Goal: Task Accomplishment & Management: Manage account settings

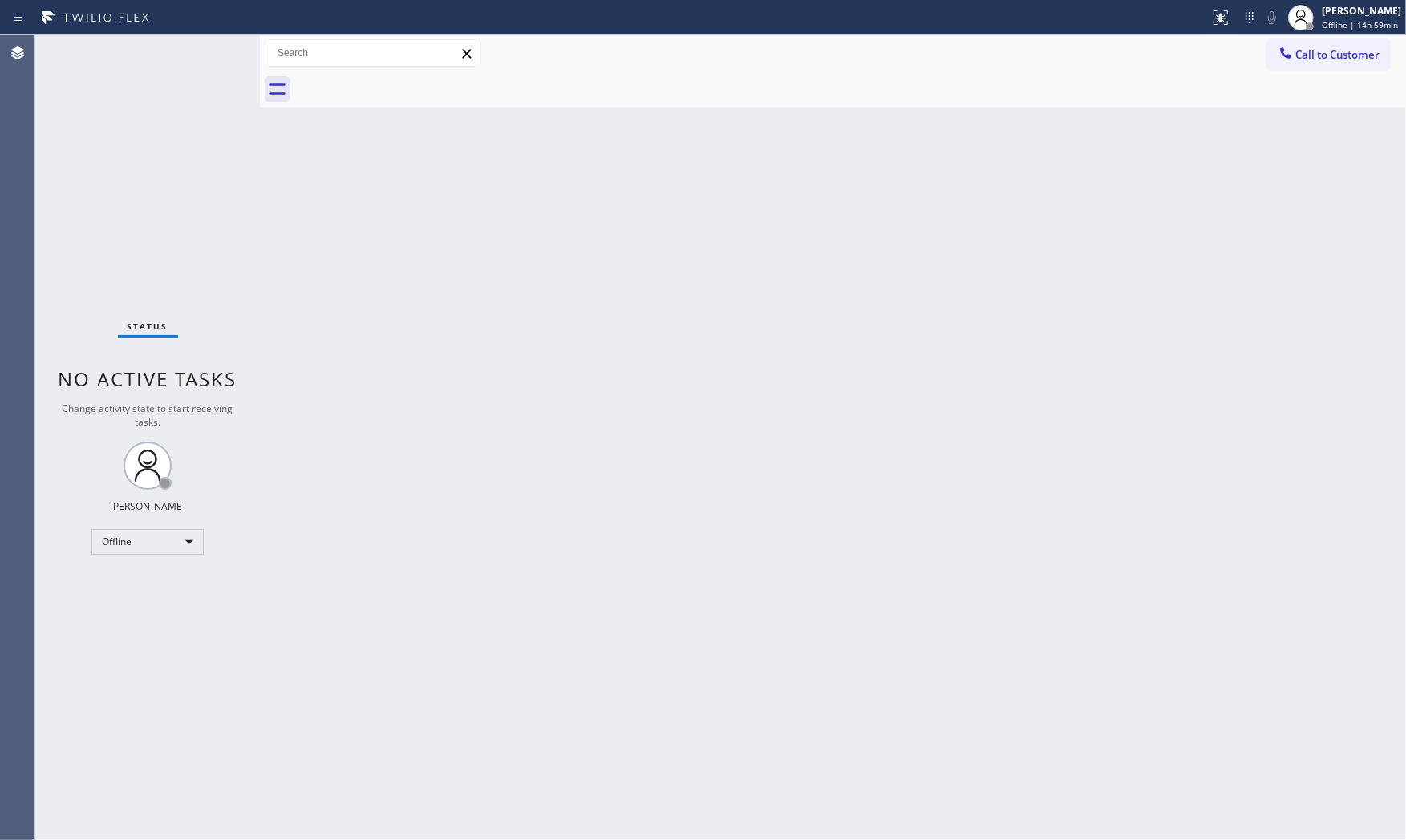
click at [203, 52] on div "Status No active tasks Change activity state to start receiving tasks. [PERSON_…" at bounding box center [147, 438] width 224 height 805
click at [1265, 13] on div "[PERSON_NAME]" at bounding box center [1361, 11] width 80 height 14
click at [1265, 84] on button "Available" at bounding box center [1325, 85] width 160 height 21
